Goal: Task Accomplishment & Management: Complete application form

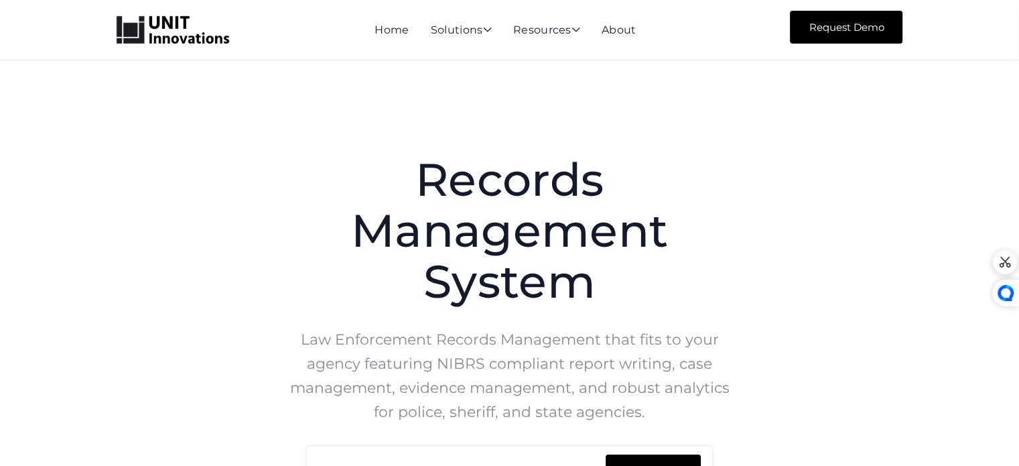
click at [823, 40] on link "Request Demo" at bounding box center [846, 27] width 113 height 33
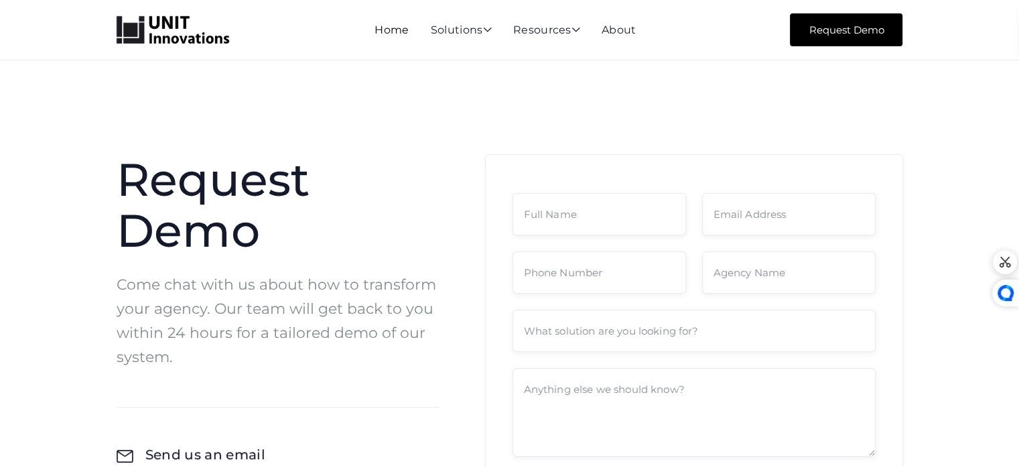
click at [385, 26] on link "Home" at bounding box center [392, 29] width 34 height 13
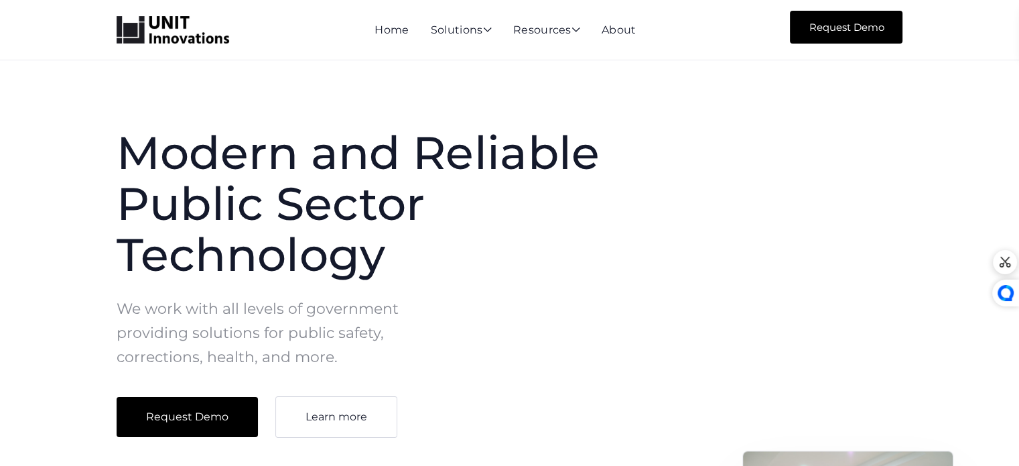
click at [817, 24] on link "Request Demo" at bounding box center [846, 27] width 113 height 33
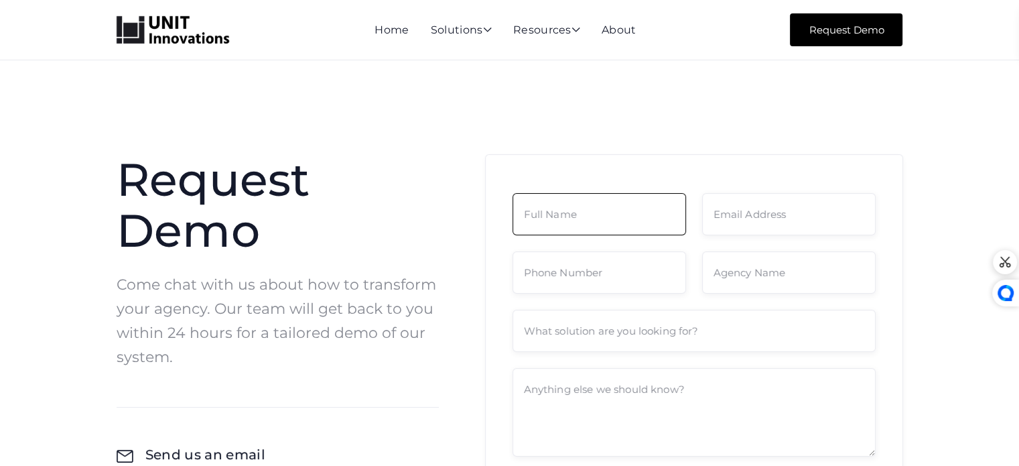
click at [552, 215] on input "Contact Form" at bounding box center [600, 214] width 174 height 42
type input "Stephen Oduor"
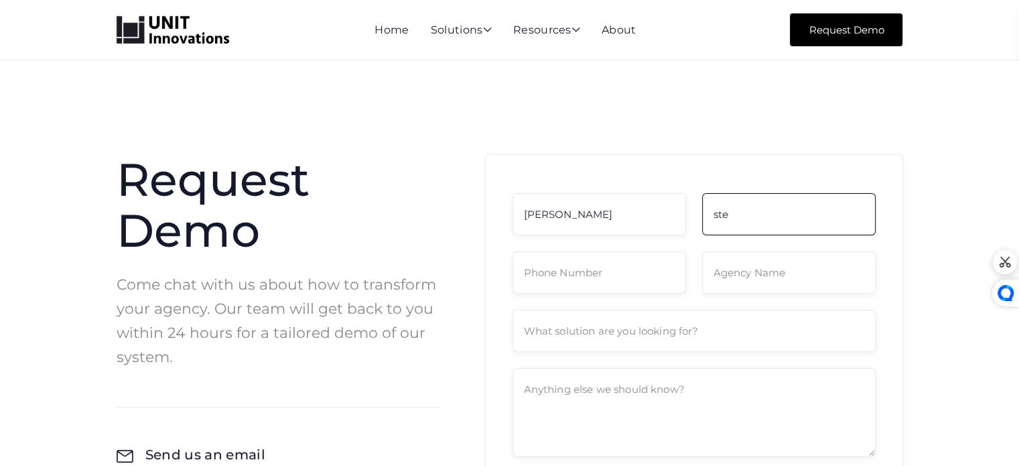
type input "stephenotieno8781@gmail.com"
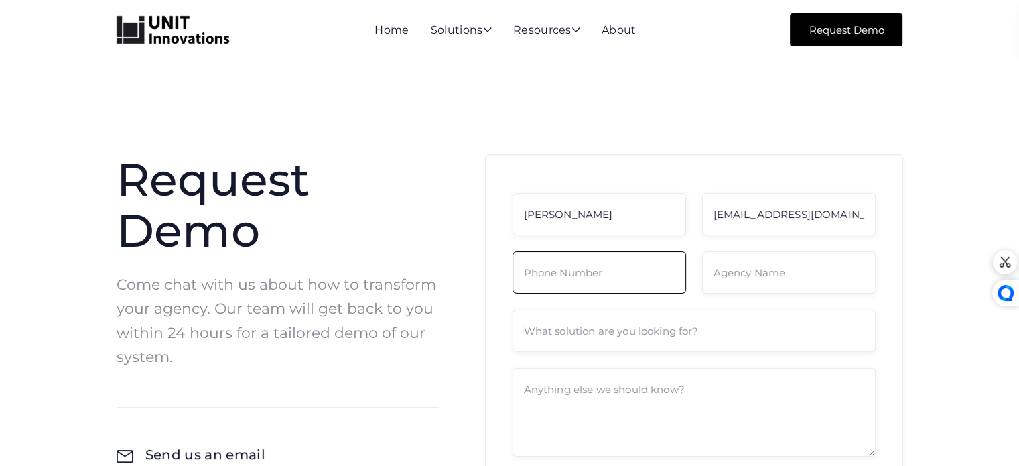
type input "3036270985"
drag, startPoint x: 622, startPoint y: 278, endPoint x: 466, endPoint y: 281, distance: 156.8
click at [466, 281] on div "Request Demo Come chat with us about how to transform your agency. Our team wil…" at bounding box center [510, 377] width 787 height 447
click at [576, 268] on input "3036270985" at bounding box center [600, 272] width 174 height 42
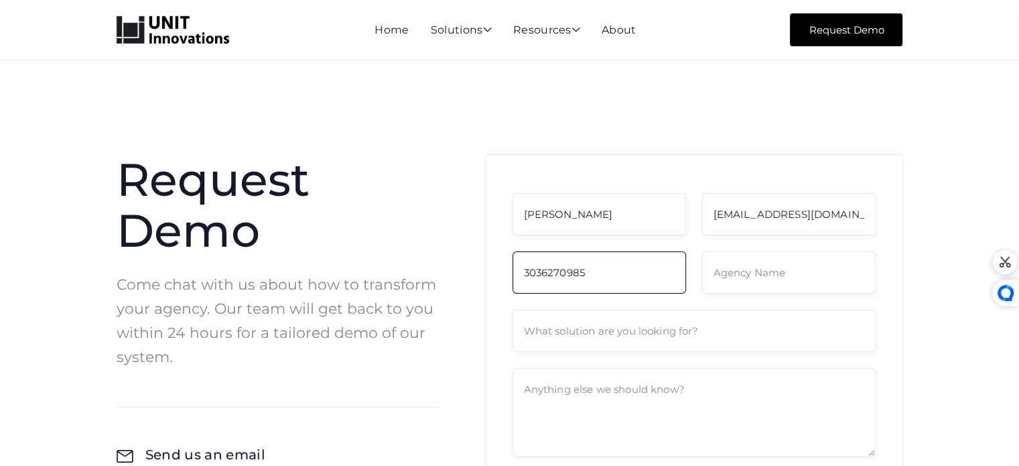
click at [576, 268] on input "3036270985" at bounding box center [600, 272] width 174 height 42
type input "+254 115598800"
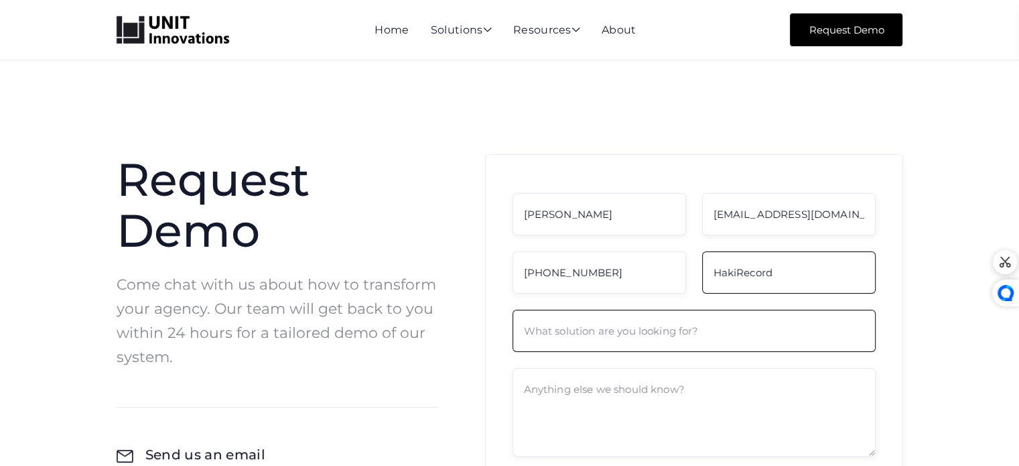
type input "HakiRecord"
click at [573, 334] on input "Contact Form" at bounding box center [694, 331] width 363 height 42
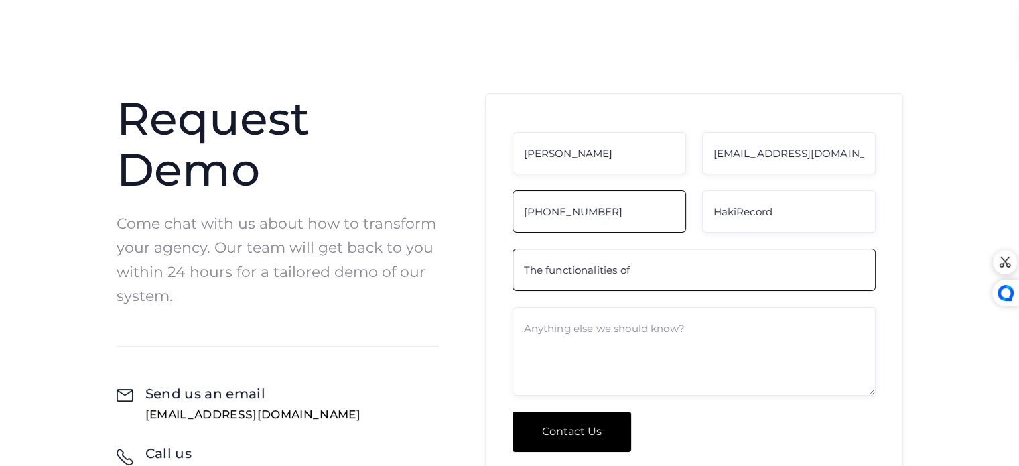
scroll to position [60, 0]
type input "The functionalities of this Digital record tracking system"
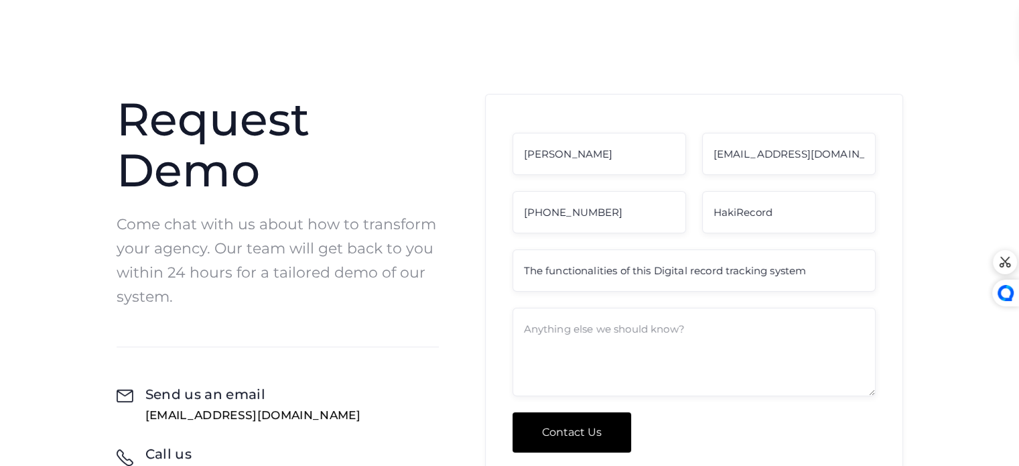
click at [566, 306] on form "Stephen Oduor stephenotieno8781@gmail.com +254 115598800 HakiRecord The functio…" at bounding box center [694, 293] width 363 height 320
click at [569, 318] on textarea "Contact Form" at bounding box center [694, 352] width 363 height 88
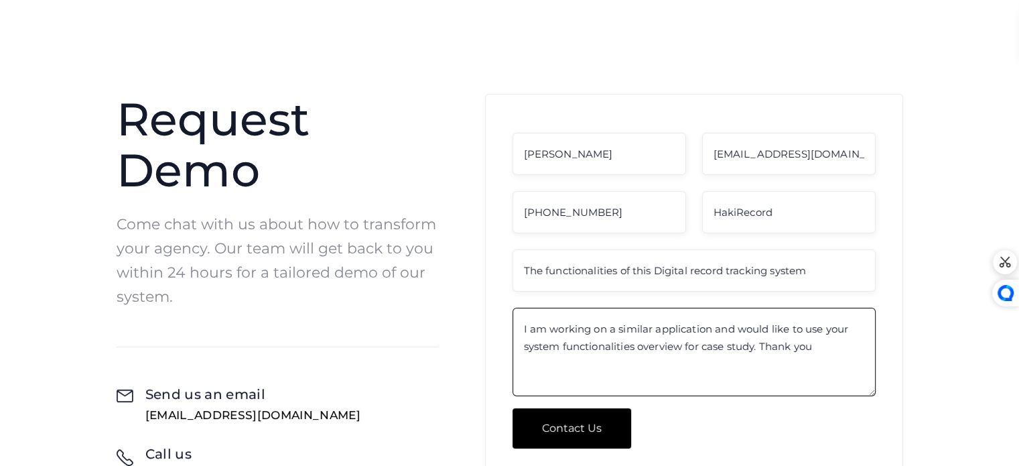
type textarea "I am working on a similar application and would like to use your system functio…"
click at [550, 431] on input "Contact Us" at bounding box center [572, 428] width 119 height 40
type input "Please wait..."
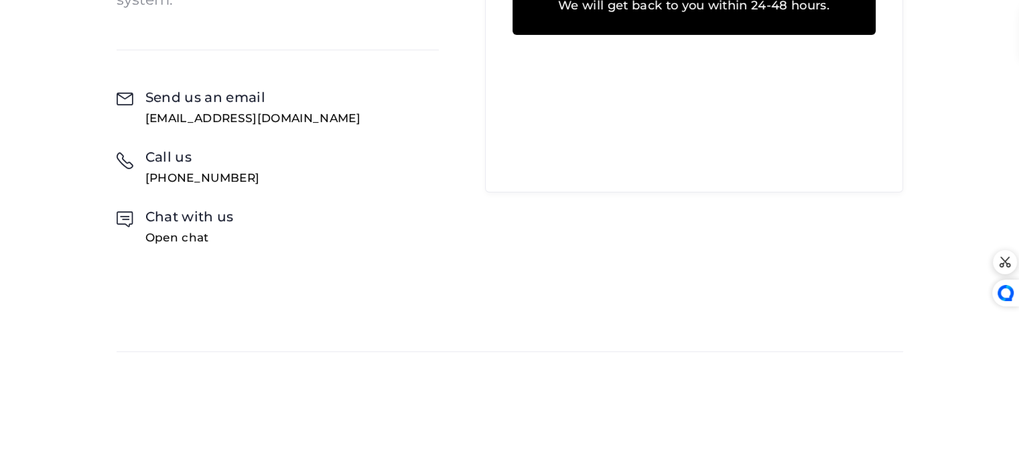
scroll to position [321, 0]
